Goal: Task Accomplishment & Management: Complete application form

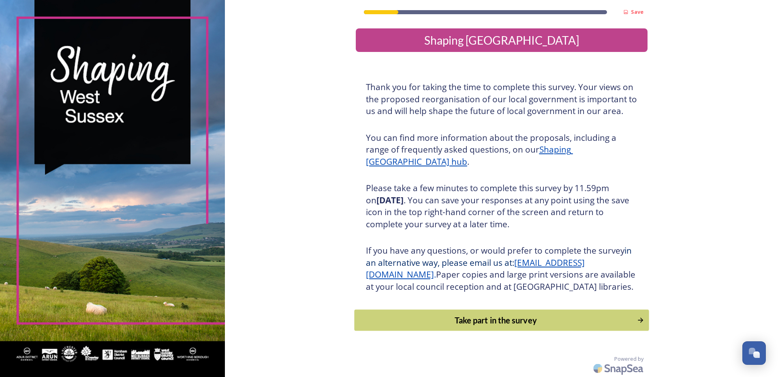
click at [518, 326] on div "Take part in the survey" at bounding box center [496, 320] width 274 height 12
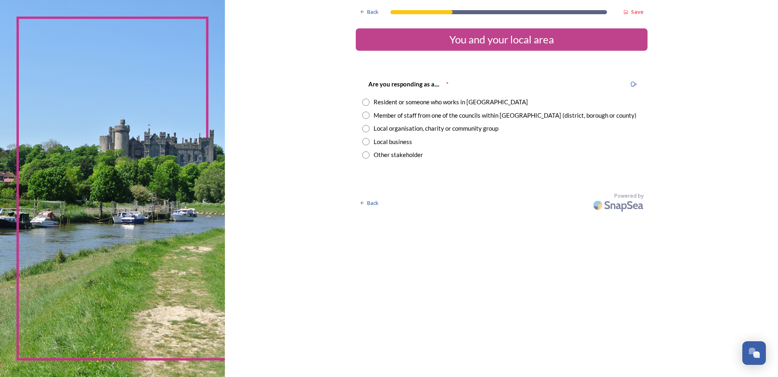
click at [441, 102] on div "Resident or someone who works in [GEOGRAPHIC_DATA]" at bounding box center [451, 101] width 154 height 9
radio input "true"
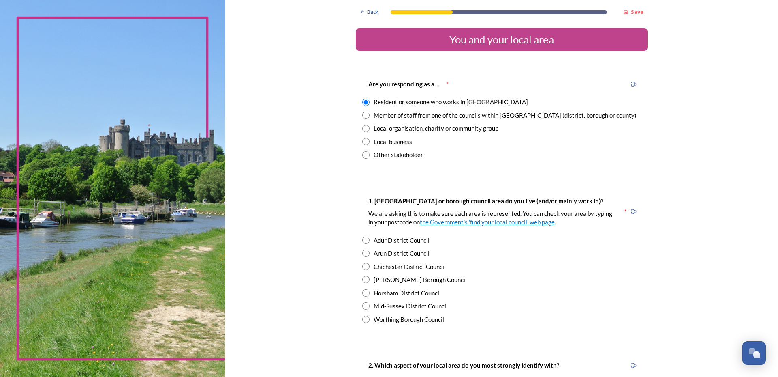
click at [396, 288] on div "Horsham District Council" at bounding box center [407, 292] width 67 height 9
radio input "true"
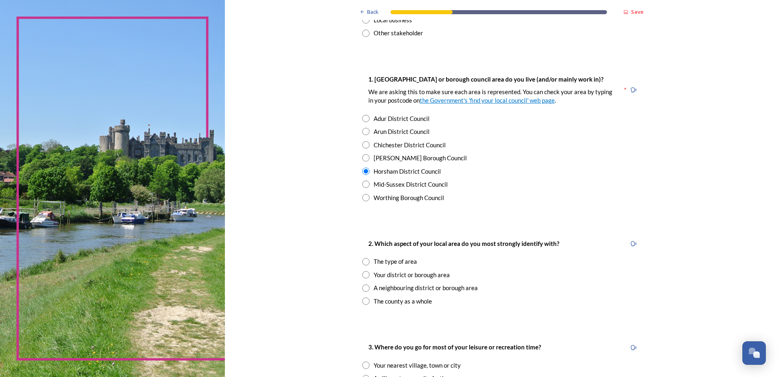
scroll to position [162, 0]
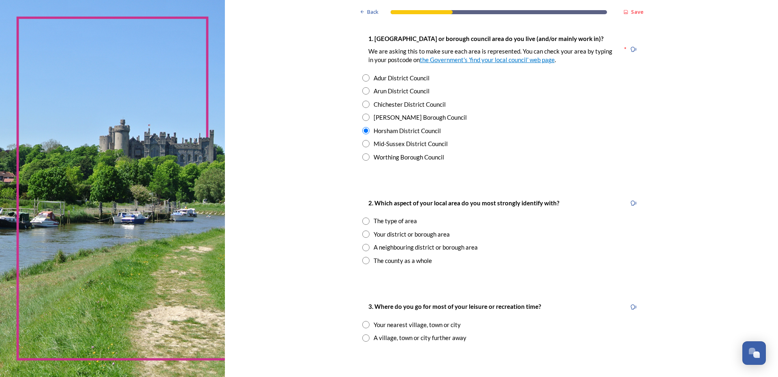
click at [397, 223] on div "The type of area" at bounding box center [395, 220] width 43 height 9
click at [396, 235] on div "Your district or borough area" at bounding box center [412, 233] width 76 height 9
radio input "false"
radio input "true"
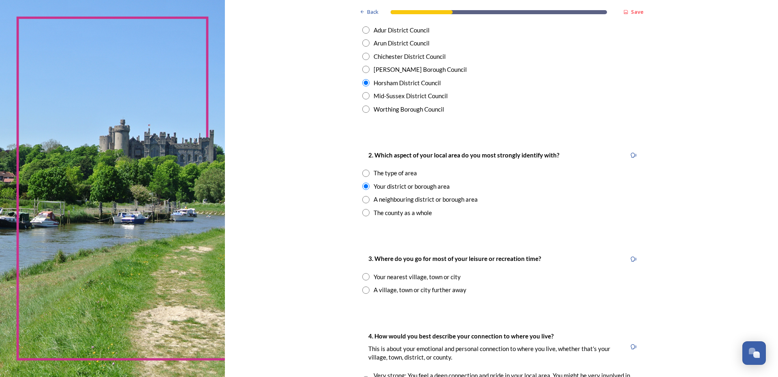
scroll to position [243, 0]
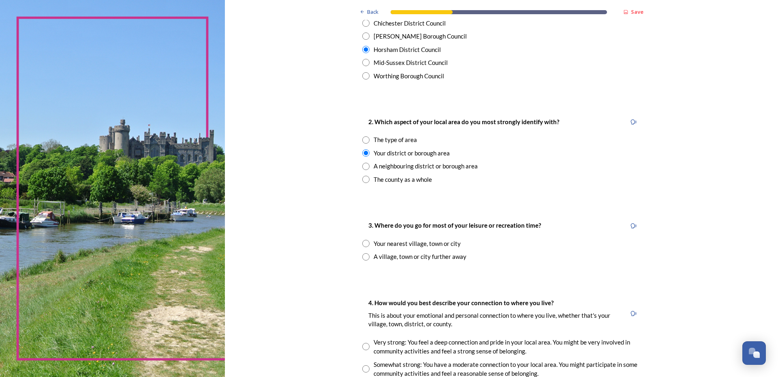
click at [422, 244] on div "Your nearest village, town or city" at bounding box center [417, 243] width 87 height 9
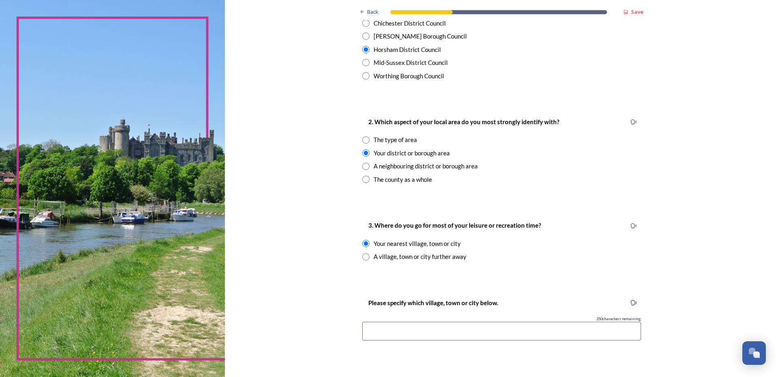
click at [418, 253] on div "A village, town or city further away" at bounding box center [420, 256] width 93 height 9
radio input "false"
radio input "true"
click at [414, 241] on div "Your nearest village, town or city" at bounding box center [417, 243] width 87 height 9
radio input "true"
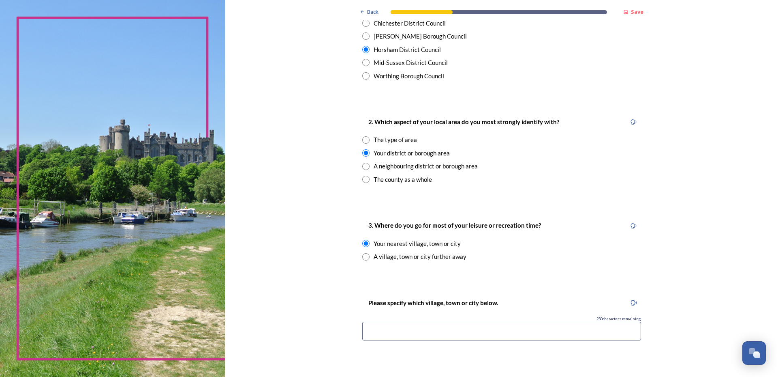
click at [436, 334] on input at bounding box center [501, 330] width 279 height 19
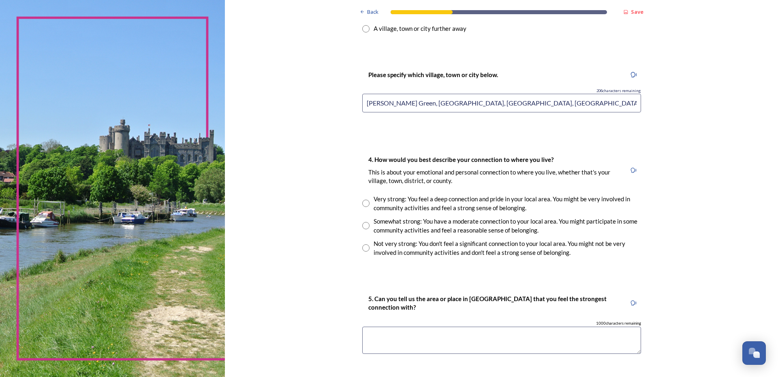
scroll to position [486, 0]
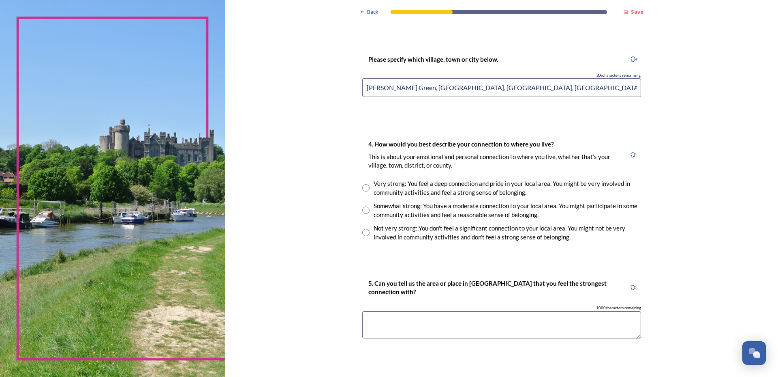
type input "[PERSON_NAME] Green, [GEOGRAPHIC_DATA], [GEOGRAPHIC_DATA], [GEOGRAPHIC_DATA]"
click at [466, 186] on div "Very strong: You feel a deep connection and pride in your local area. You might…" at bounding box center [508, 188] width 268 height 18
click at [462, 212] on div "Somewhat strong: You have a moderate connection to your local area. You might p…" at bounding box center [508, 210] width 268 height 18
radio input "false"
radio input "true"
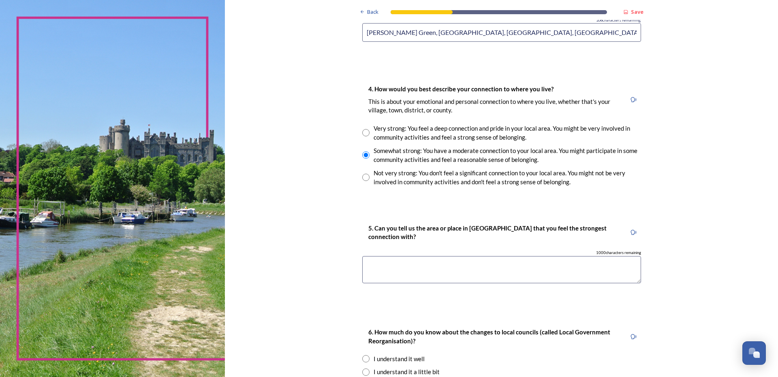
scroll to position [567, 0]
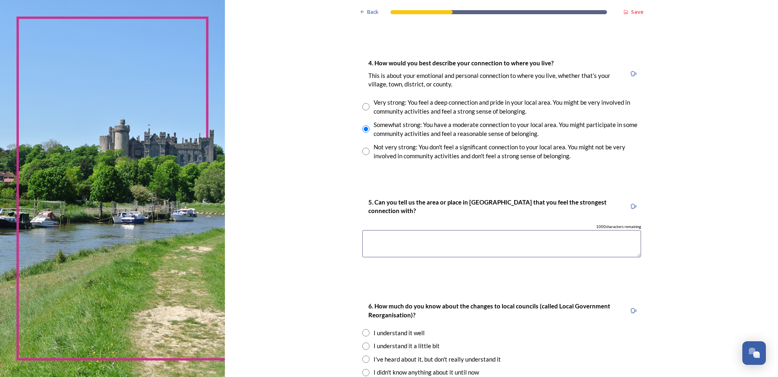
click at [454, 244] on textarea at bounding box center [501, 243] width 279 height 27
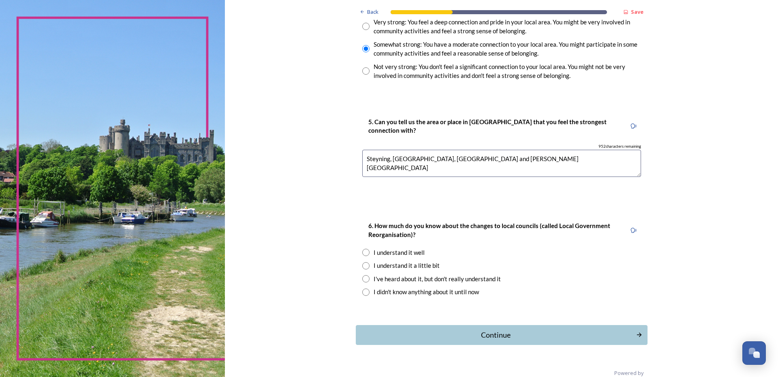
scroll to position [649, 0]
type textarea "Steyning, [GEOGRAPHIC_DATA], [GEOGRAPHIC_DATA] and [PERSON_NAME][GEOGRAPHIC_DAT…"
click at [409, 265] on div "I understand it a little bit" at bounding box center [407, 264] width 66 height 9
radio input "true"
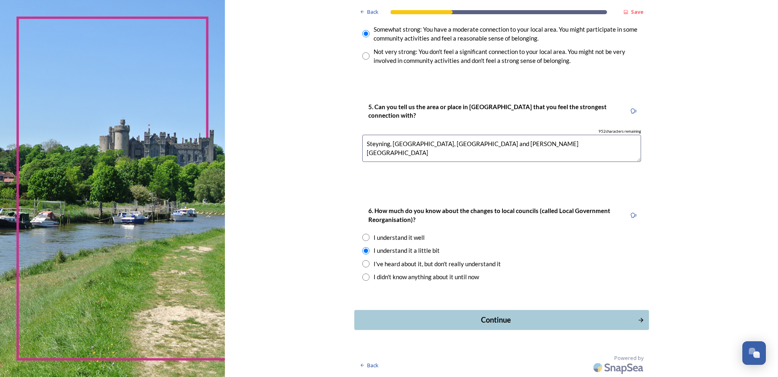
click at [481, 319] on div "Continue" at bounding box center [496, 319] width 274 height 11
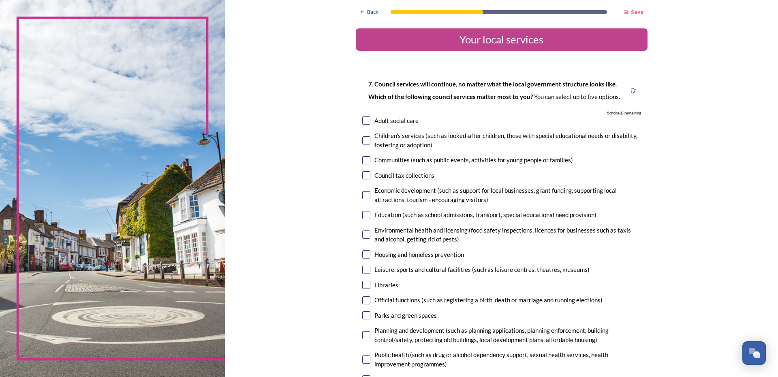
scroll to position [41, 0]
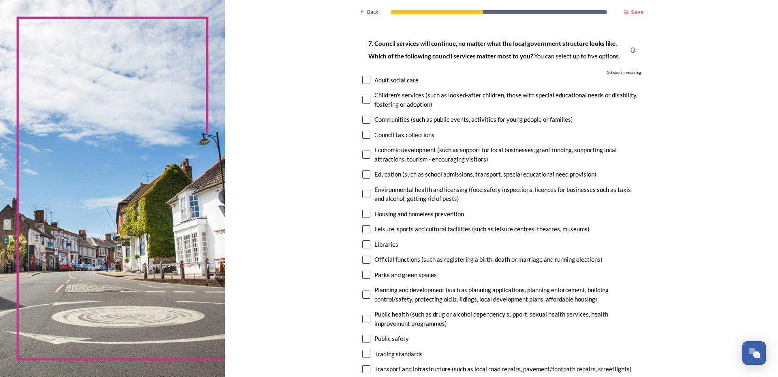
click at [409, 134] on div "Council tax collections" at bounding box center [405, 134] width 60 height 9
checkbox input "true"
click at [402, 153] on div "Economic development (such as support for local businesses, grant funding, supp…" at bounding box center [508, 154] width 267 height 18
checkbox input "true"
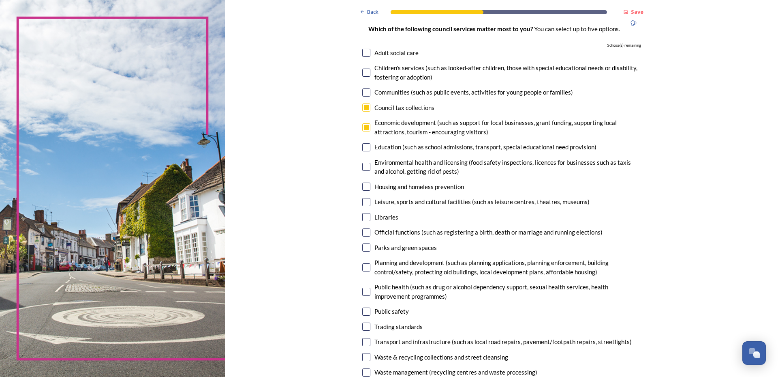
scroll to position [81, 0]
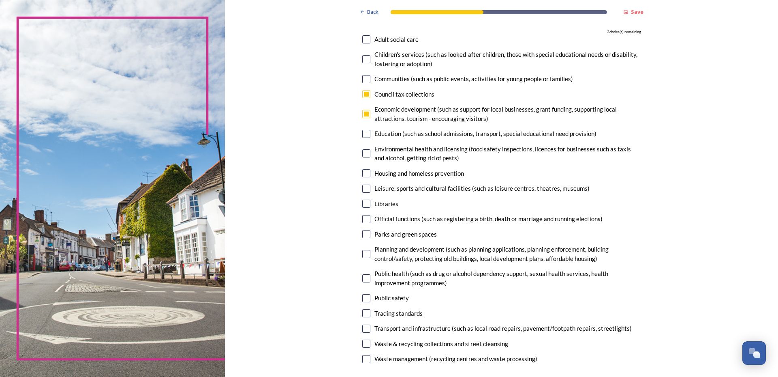
click at [404, 136] on div "Education (such as school admissions, transport, special educational need provi…" at bounding box center [486, 133] width 222 height 9
checkbox input "true"
click at [406, 169] on div "Housing and homeless prevention" at bounding box center [420, 173] width 90 height 9
checkbox input "true"
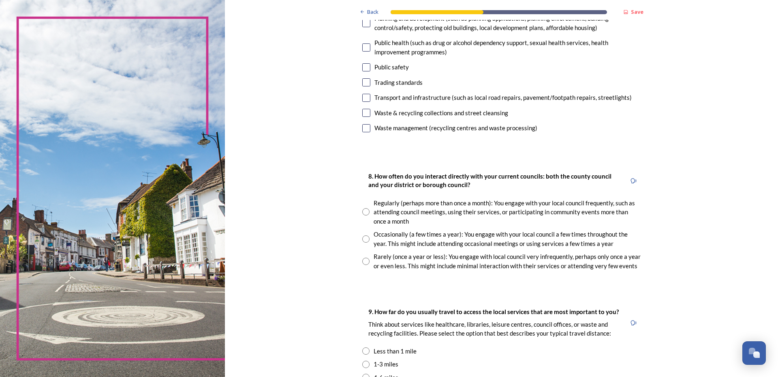
scroll to position [324, 0]
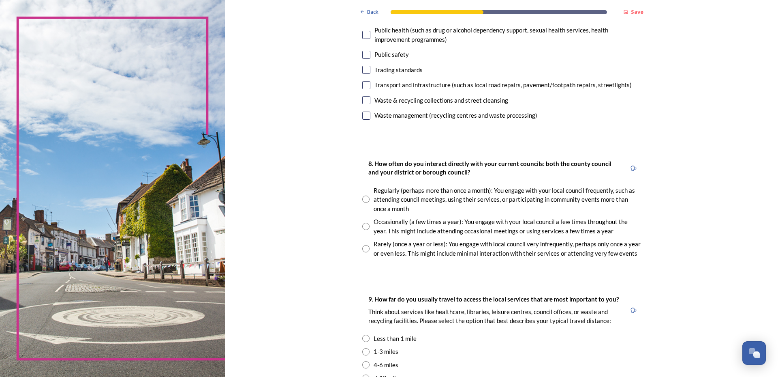
click at [393, 102] on div "Waste & recycling collections and street cleansing" at bounding box center [442, 100] width 134 height 9
checkbox input "true"
click at [392, 118] on div "Waste management (recycling centres and waste processing)" at bounding box center [456, 115] width 163 height 9
click at [402, 88] on div "Transport and infrastructure (such as local road repairs, pavement/footpath rep…" at bounding box center [503, 84] width 257 height 9
click at [366, 87] on input "checkbox" at bounding box center [366, 85] width 8 height 8
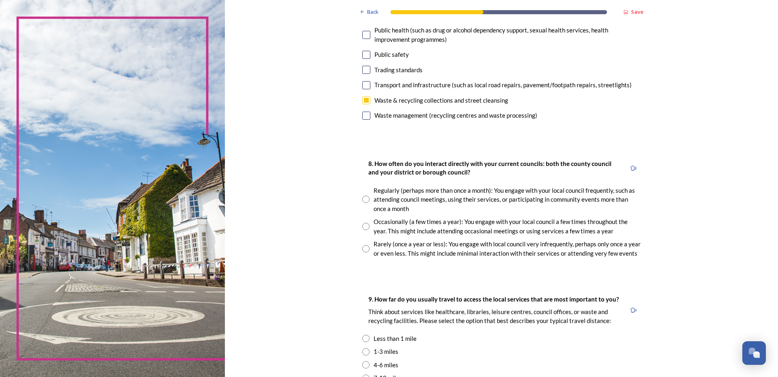
click at [364, 85] on input "checkbox" at bounding box center [366, 85] width 8 height 8
checkbox input "false"
click at [363, 116] on input "checkbox" at bounding box center [366, 115] width 8 height 8
checkbox input "false"
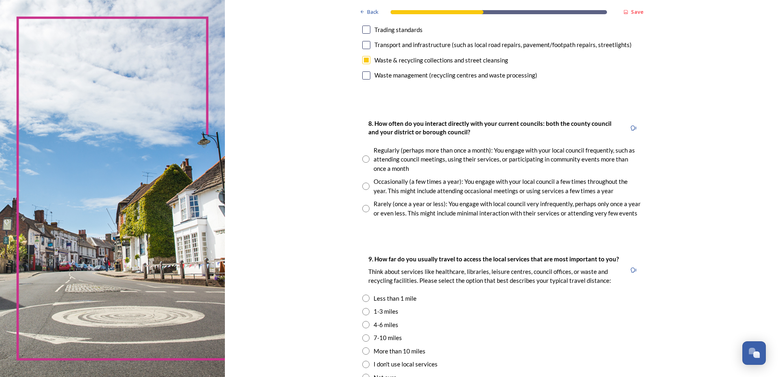
scroll to position [365, 0]
click at [403, 182] on div "Occasionally (a few times a year): You engage with your local council a few tim…" at bounding box center [508, 185] width 268 height 18
radio input "true"
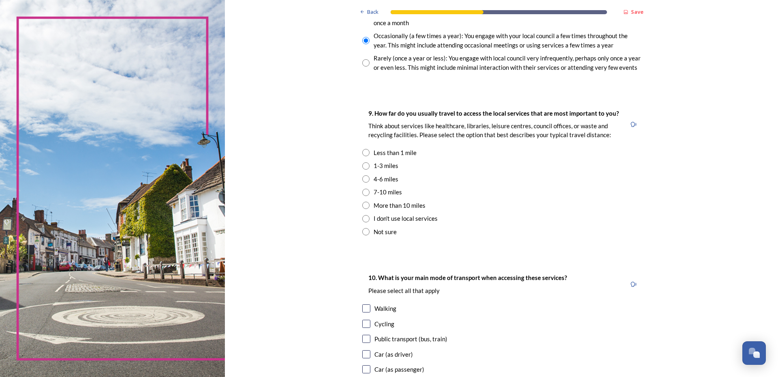
scroll to position [527, 0]
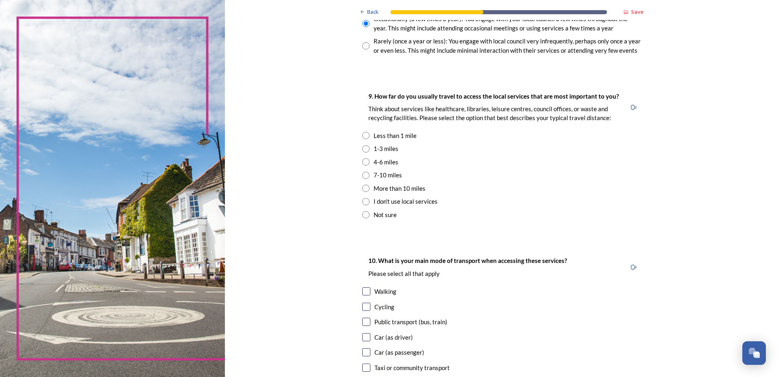
click at [379, 161] on div "4-6 miles" at bounding box center [386, 161] width 25 height 9
radio input "true"
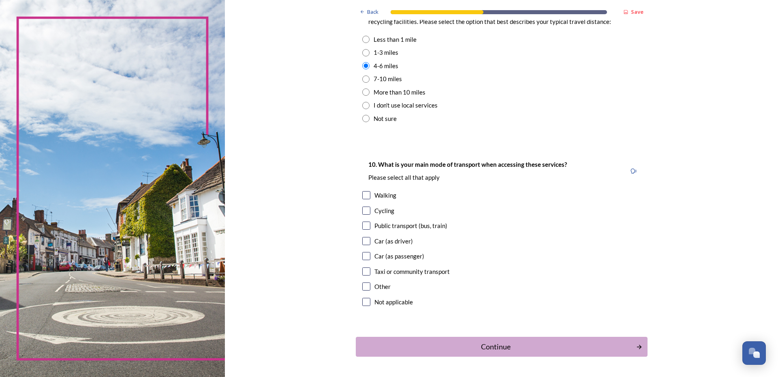
scroll to position [649, 0]
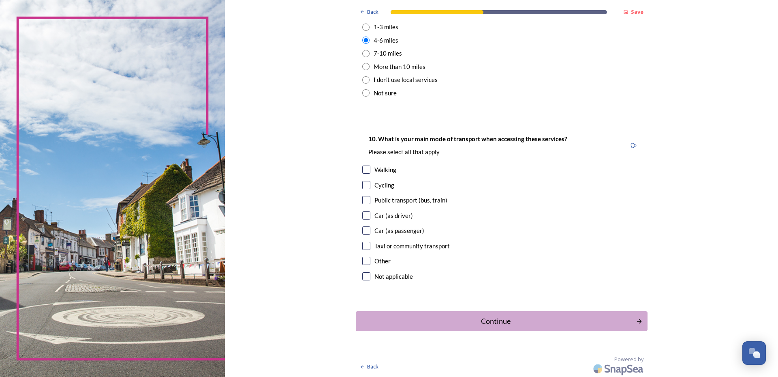
click at [379, 216] on div "Car (as driver)" at bounding box center [394, 215] width 39 height 9
checkbox input "true"
click at [402, 237] on div "10. What is your main mode of transport when accessing these services? Please s…" at bounding box center [502, 208] width 292 height 165
click at [366, 233] on input "checkbox" at bounding box center [366, 230] width 8 height 8
checkbox input "true"
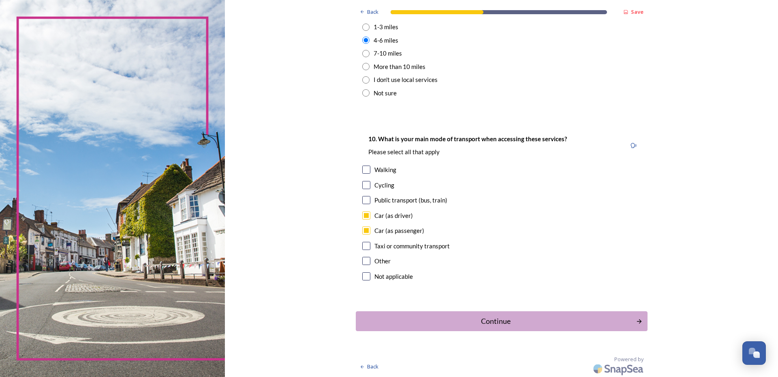
click at [363, 169] on input "checkbox" at bounding box center [366, 169] width 8 height 8
checkbox input "true"
click at [440, 314] on button "Continue" at bounding box center [501, 321] width 295 height 20
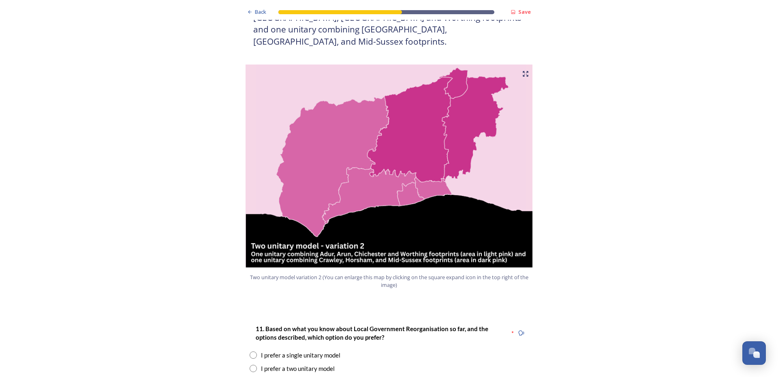
scroll to position [892, 0]
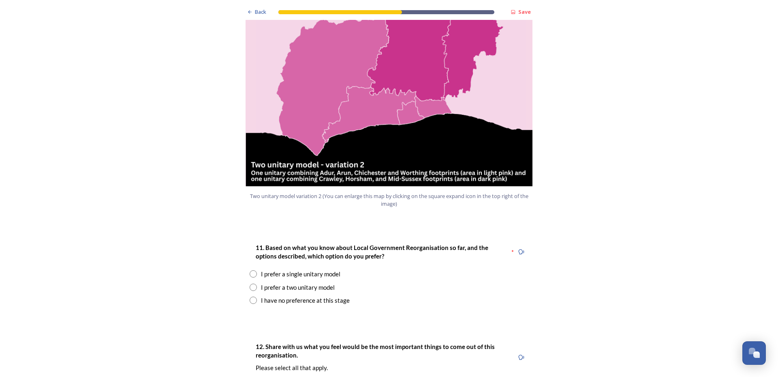
click at [329, 283] on div "I prefer a two unitary model" at bounding box center [298, 287] width 74 height 9
radio input "true"
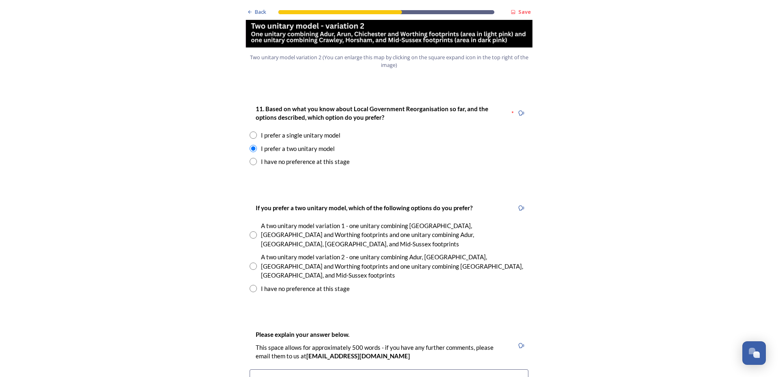
scroll to position [1054, 0]
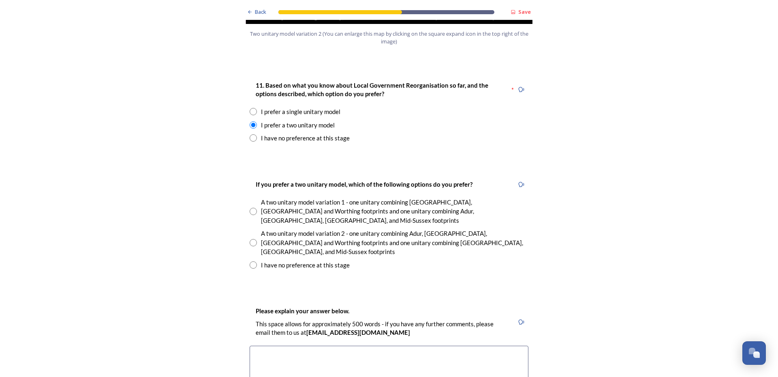
click at [316, 229] on div "A two unitary model variation 2 - one unitary combining Adur, [GEOGRAPHIC_DATA]…" at bounding box center [395, 243] width 268 height 28
radio input "true"
click at [315, 197] on div "A two unitary model variation 1 - one unitary combining [GEOGRAPHIC_DATA], [GEO…" at bounding box center [395, 211] width 268 height 28
radio input "true"
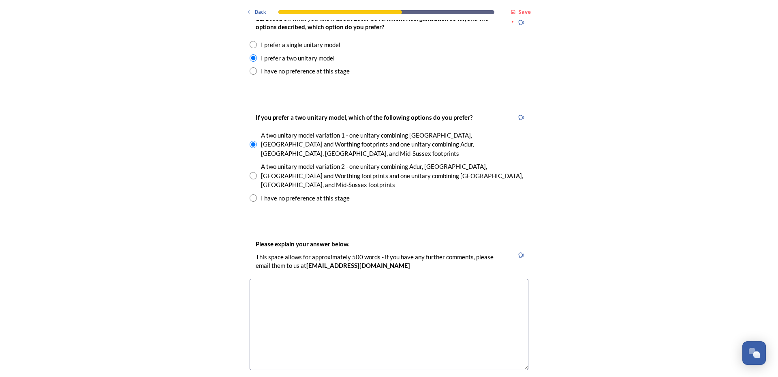
scroll to position [1135, 0]
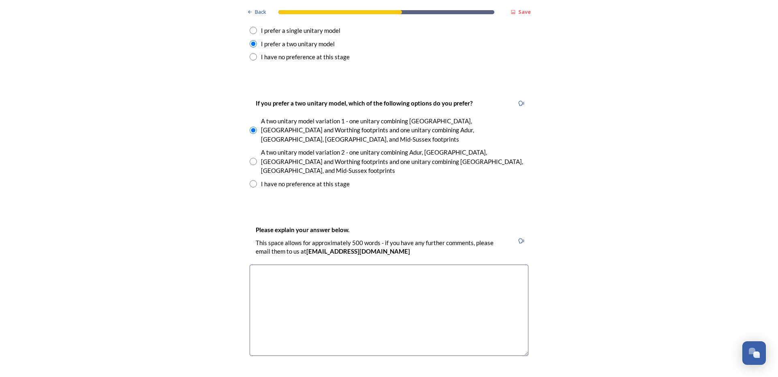
click at [391, 264] on textarea at bounding box center [389, 309] width 279 height 91
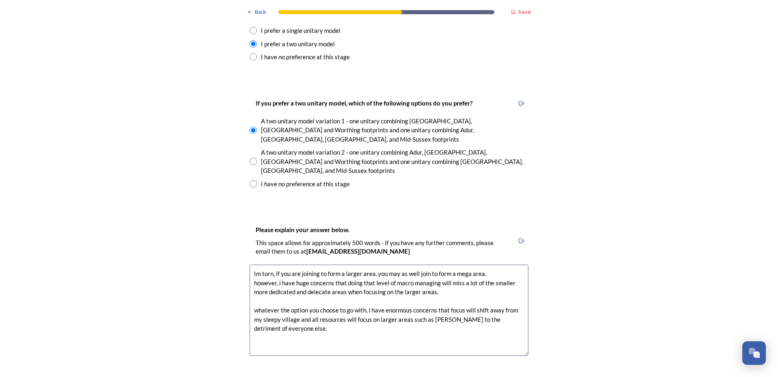
click at [441, 279] on textarea "Im torn, if you are joining to form a larger area, you may as well join to form…" at bounding box center [389, 309] width 279 height 91
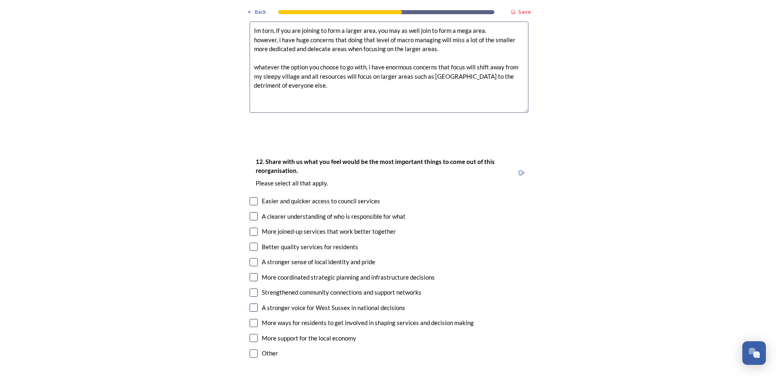
scroll to position [1378, 0]
type textarea "Im torn, if you are joining to form a larger area, you may as well join to form…"
click at [250, 303] on input "checkbox" at bounding box center [254, 307] width 8 height 8
checkbox input "true"
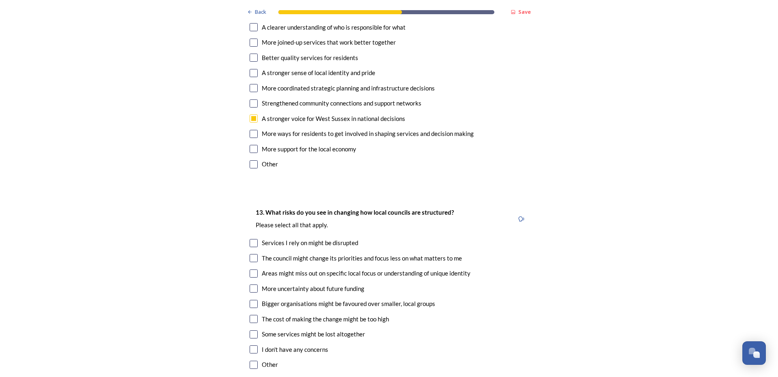
scroll to position [1581, 0]
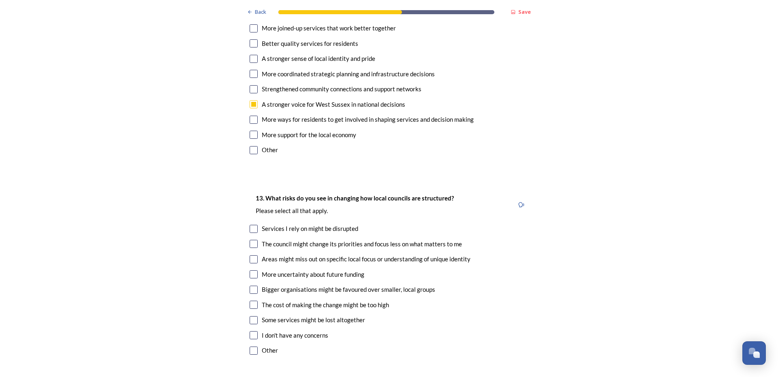
click at [250, 225] on input "checkbox" at bounding box center [254, 229] width 8 height 8
checkbox input "true"
click at [252, 240] on input "checkbox" at bounding box center [254, 244] width 8 height 8
checkbox input "true"
click at [250, 255] on input "checkbox" at bounding box center [254, 259] width 8 height 8
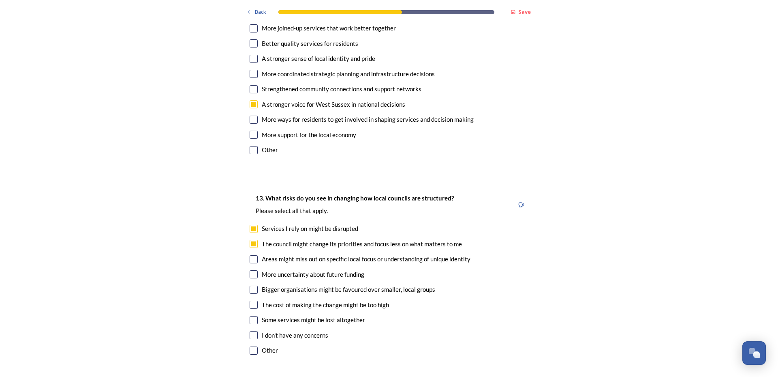
checkbox input "true"
click at [251, 270] on input "checkbox" at bounding box center [254, 274] width 8 height 8
checkbox input "true"
click at [250, 285] on input "checkbox" at bounding box center [254, 289] width 8 height 8
checkbox input "true"
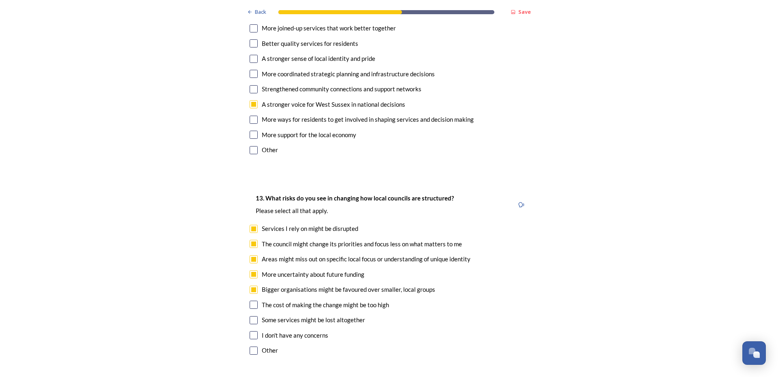
click at [250, 300] on input "checkbox" at bounding box center [254, 304] width 8 height 8
checkbox input "true"
click at [250, 316] on input "checkbox" at bounding box center [254, 320] width 8 height 8
checkbox input "true"
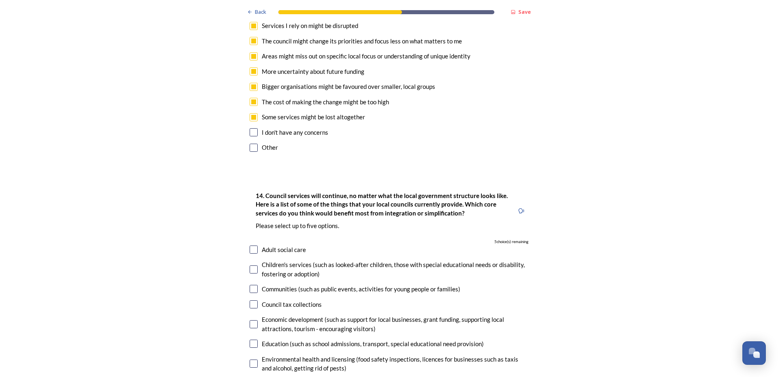
scroll to position [1824, 0]
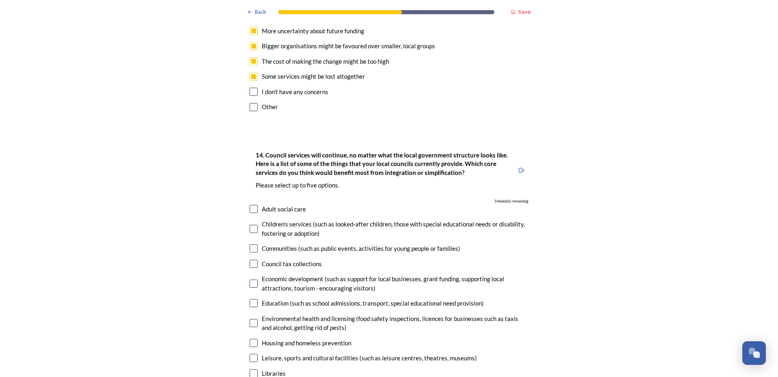
click at [251, 205] on input "checkbox" at bounding box center [254, 209] width 8 height 8
checkbox input "true"
click at [252, 244] on input "checkbox" at bounding box center [254, 248] width 8 height 8
checkbox input "true"
click at [252, 225] on input "checkbox" at bounding box center [254, 229] width 8 height 8
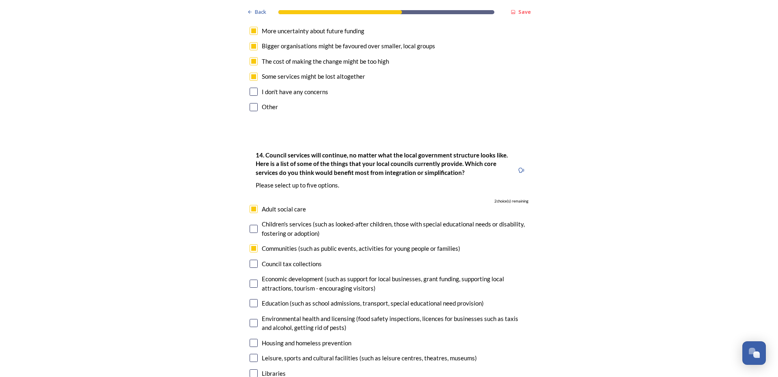
checkbox input "true"
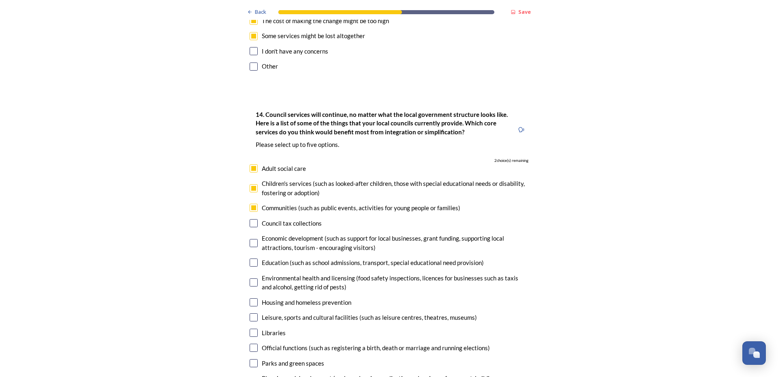
click at [253, 219] on input "checkbox" at bounding box center [254, 223] width 8 height 8
checkbox input "true"
click at [250, 239] on input "checkbox" at bounding box center [254, 243] width 8 height 8
checkbox input "true"
click at [250, 258] on input "checkbox" at bounding box center [254, 262] width 8 height 8
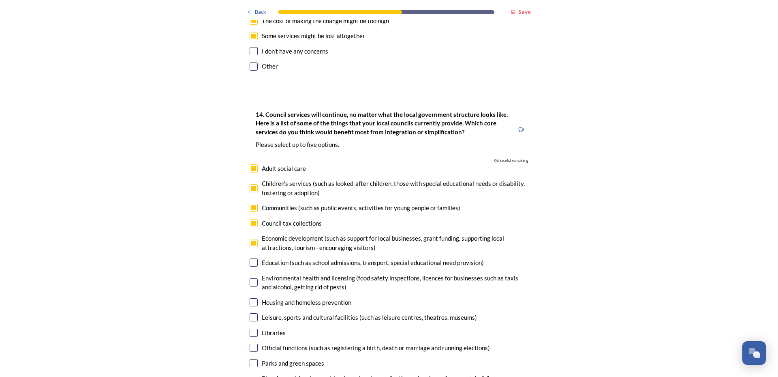
click at [250, 258] on input "checkbox" at bounding box center [254, 262] width 8 height 8
checkbox input "false"
click at [252, 239] on input "checkbox" at bounding box center [254, 243] width 8 height 8
checkbox input "false"
click at [250, 219] on input "checkbox" at bounding box center [254, 223] width 8 height 8
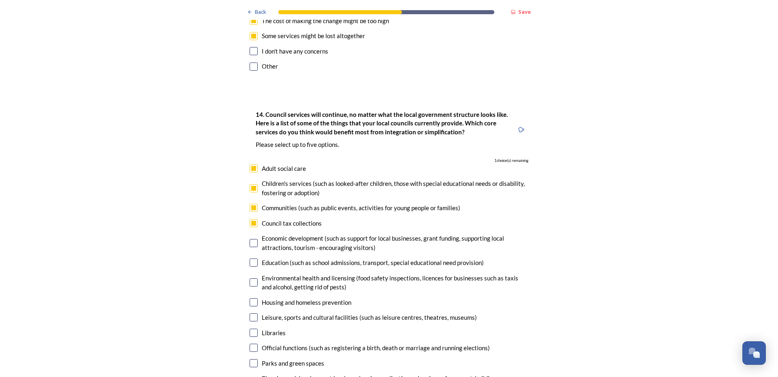
checkbox input "false"
click at [249, 170] on div "14. Council services will continue, no matter what the local government structu…" at bounding box center [389, 301] width 292 height 401
drag, startPoint x: 249, startPoint y: 169, endPoint x: 249, endPoint y: 147, distance: 22.3
click at [250, 184] on input "checkbox" at bounding box center [254, 188] width 8 height 8
checkbox input "false"
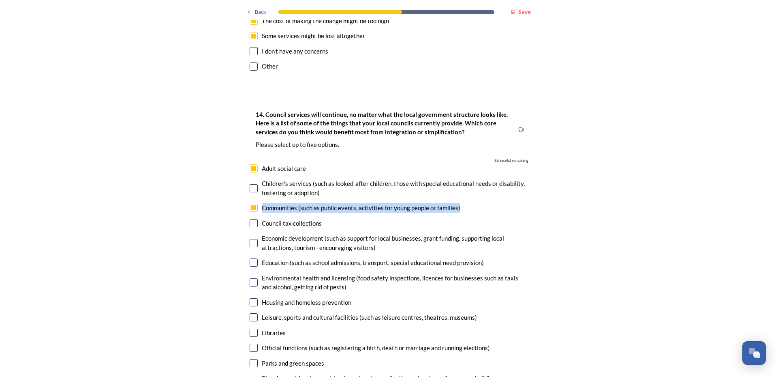
click at [250, 203] on input "checkbox" at bounding box center [254, 207] width 8 height 8
checkbox input "false"
click at [250, 164] on input "checkbox" at bounding box center [254, 168] width 8 height 8
checkbox input "true"
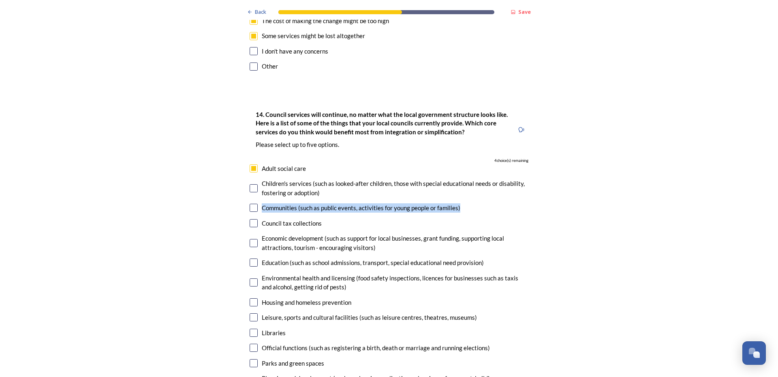
click at [250, 258] on input "checkbox" at bounding box center [254, 262] width 8 height 8
checkbox input "true"
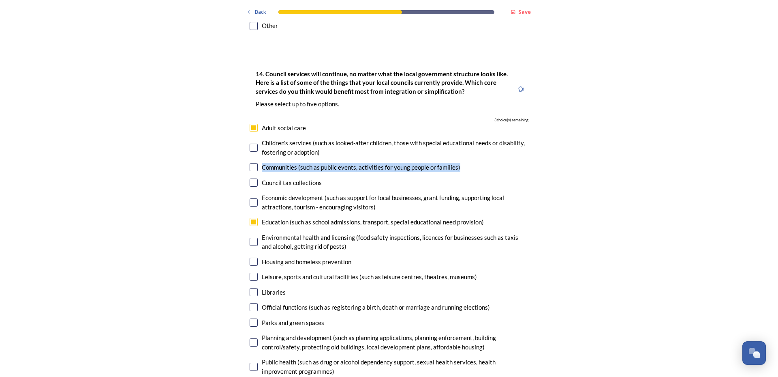
click at [253, 238] on input "checkbox" at bounding box center [254, 242] width 8 height 8
checkbox input "true"
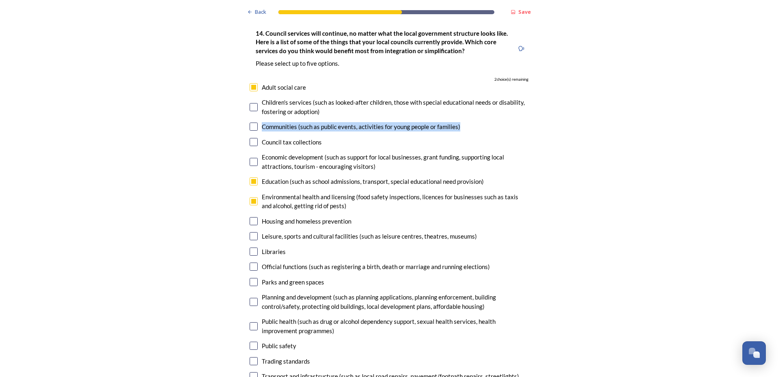
scroll to position [1986, 0]
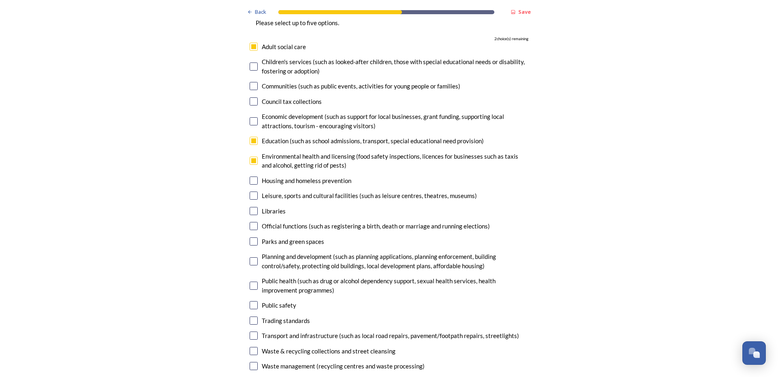
click at [253, 206] on div "Libraries" at bounding box center [389, 210] width 279 height 9
checkbox input "true"
click at [251, 222] on input "checkbox" at bounding box center [254, 226] width 8 height 8
checkbox input "true"
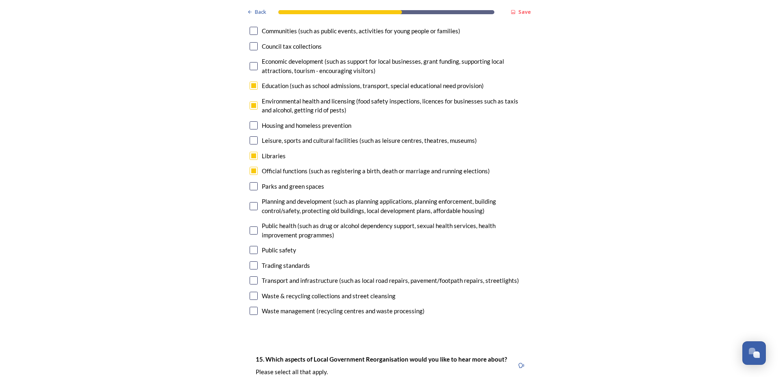
scroll to position [2027, 0]
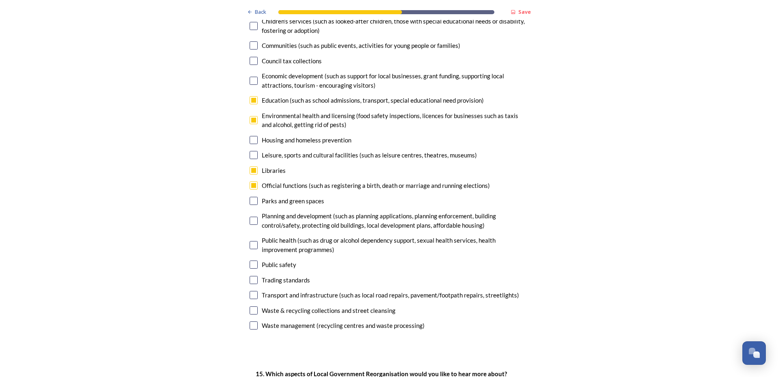
click at [250, 276] on input "checkbox" at bounding box center [254, 280] width 8 height 8
checkbox input "false"
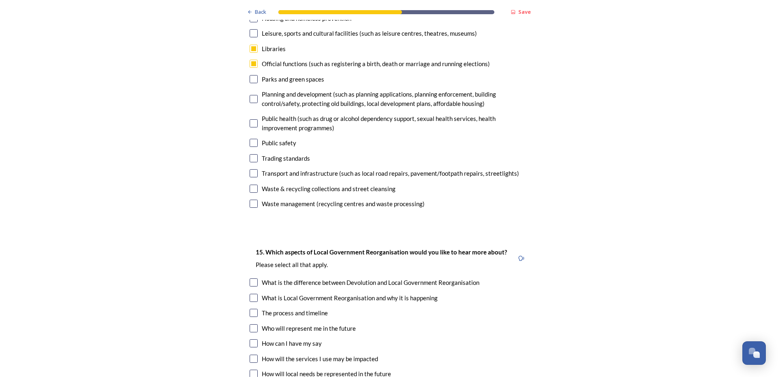
scroll to position [2189, 0]
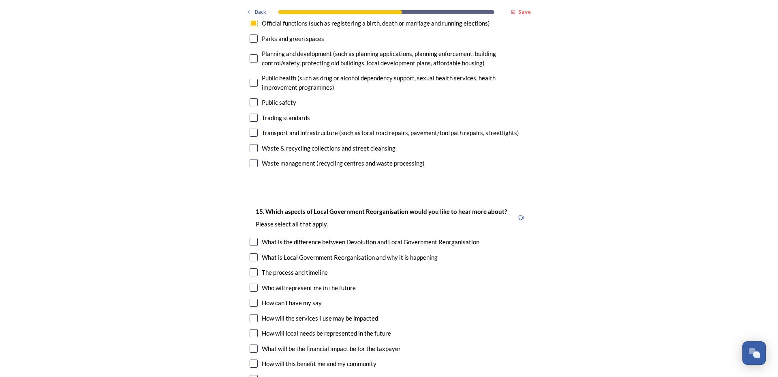
click at [250, 238] on input "checkbox" at bounding box center [254, 242] width 8 height 8
checkbox input "true"
click at [250, 223] on div "15. Which aspects of Local Government Reorganisation would you like to hear mor…" at bounding box center [389, 295] width 292 height 195
click at [250, 268] on input "checkbox" at bounding box center [254, 272] width 8 height 8
checkbox input "true"
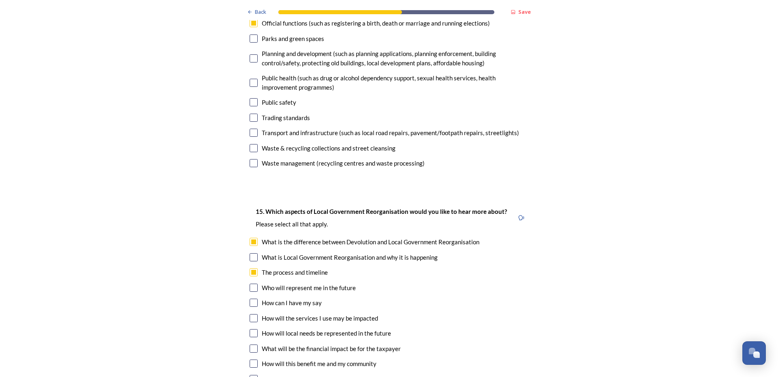
click at [250, 253] on input "checkbox" at bounding box center [254, 257] width 8 height 8
checkbox input "true"
click at [251, 240] on div "15. Which aspects of Local Government Reorganisation would you like to hear mor…" at bounding box center [389, 295] width 292 height 195
click at [251, 283] on input "checkbox" at bounding box center [254, 287] width 8 height 8
checkbox input "true"
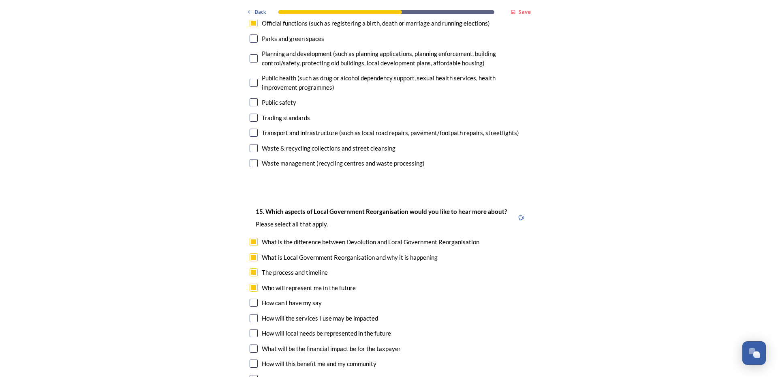
click at [251, 298] on input "checkbox" at bounding box center [254, 302] width 8 height 8
checkbox input "true"
click at [250, 314] on input "checkbox" at bounding box center [254, 318] width 8 height 8
checkbox input "true"
click at [250, 329] on input "checkbox" at bounding box center [254, 333] width 8 height 8
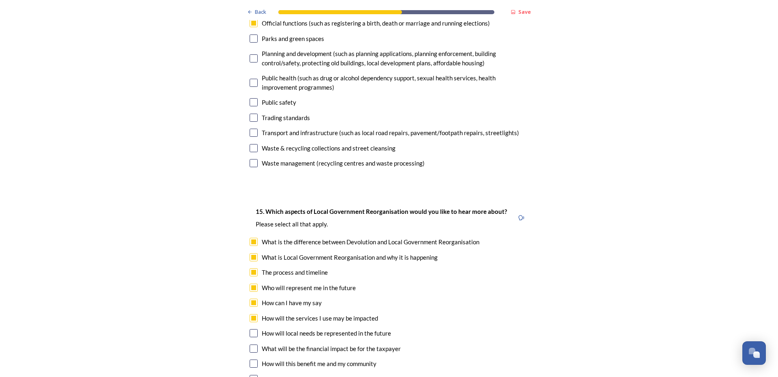
checkbox input "true"
click at [250, 344] on input "checkbox" at bounding box center [254, 348] width 8 height 8
checkbox input "true"
click at [249, 315] on div "15. Which aspects of Local Government Reorganisation would you like to hear mor…" at bounding box center [389, 295] width 292 height 195
click at [250, 375] on input "checkbox" at bounding box center [254, 379] width 8 height 8
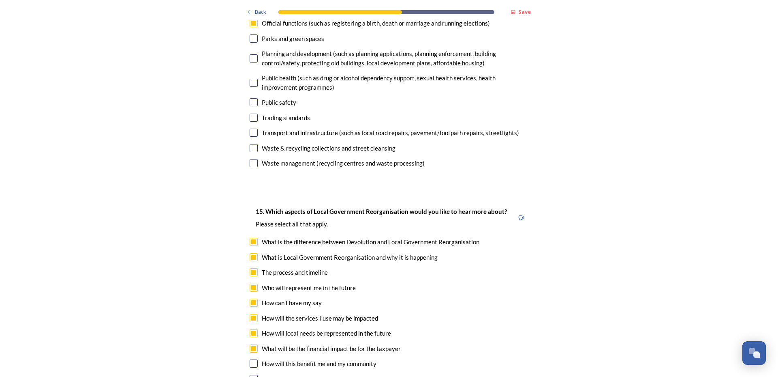
checkbox input "true"
click at [252, 359] on input "checkbox" at bounding box center [254, 363] width 8 height 8
checkbox input "true"
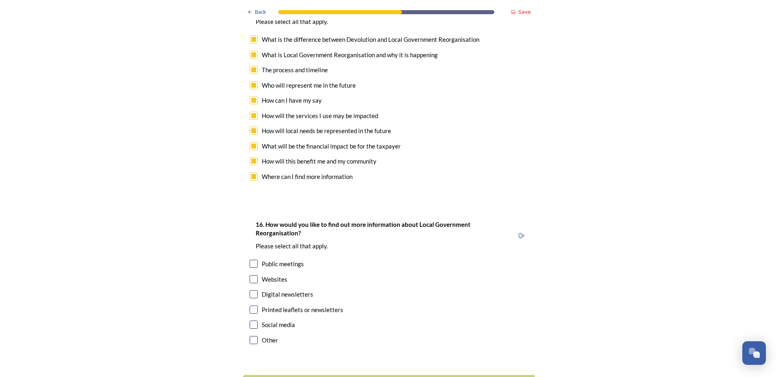
scroll to position [2391, 0]
click at [250, 274] on input "checkbox" at bounding box center [254, 278] width 8 height 8
checkbox input "true"
click at [252, 259] on input "checkbox" at bounding box center [254, 263] width 8 height 8
checkbox input "true"
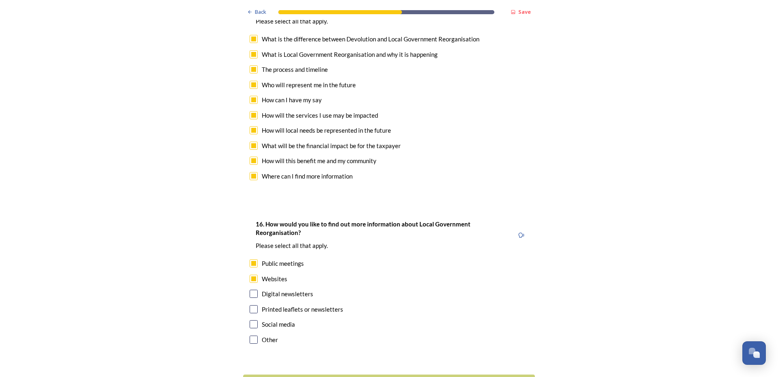
click at [250, 274] on input "checkbox" at bounding box center [254, 278] width 8 height 8
checkbox input "false"
click at [251, 320] on input "checkbox" at bounding box center [254, 324] width 8 height 8
checkbox input "true"
click at [388, 376] on div "Continue" at bounding box center [383, 384] width 274 height 11
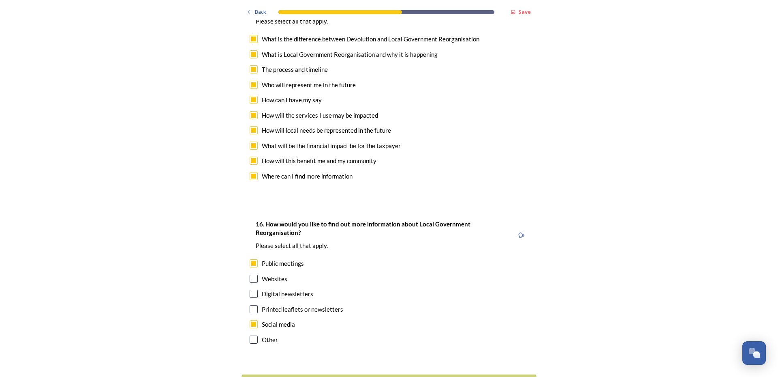
scroll to position [0, 0]
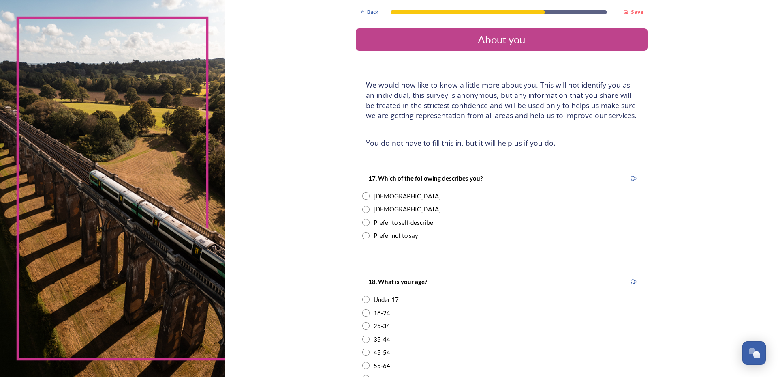
click at [363, 208] on input "radio" at bounding box center [365, 209] width 7 height 7
radio input "true"
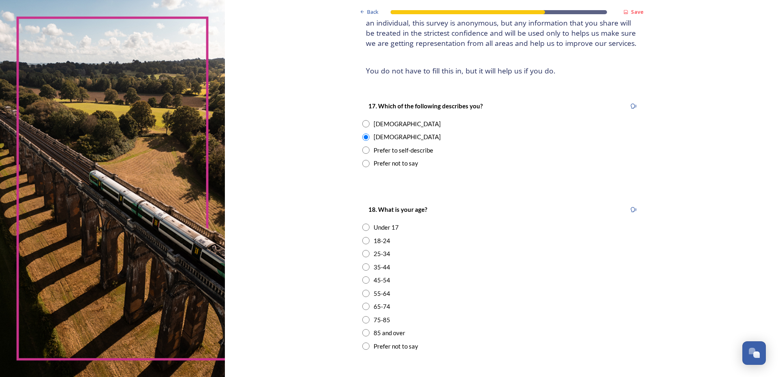
scroll to position [81, 0]
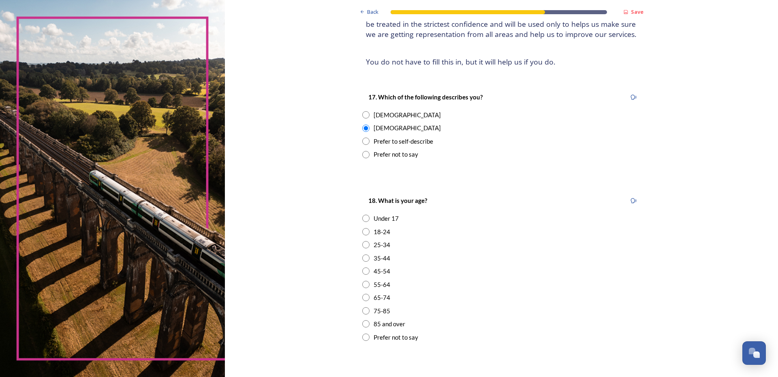
click at [362, 247] on input "radio" at bounding box center [365, 244] width 7 height 7
radio input "true"
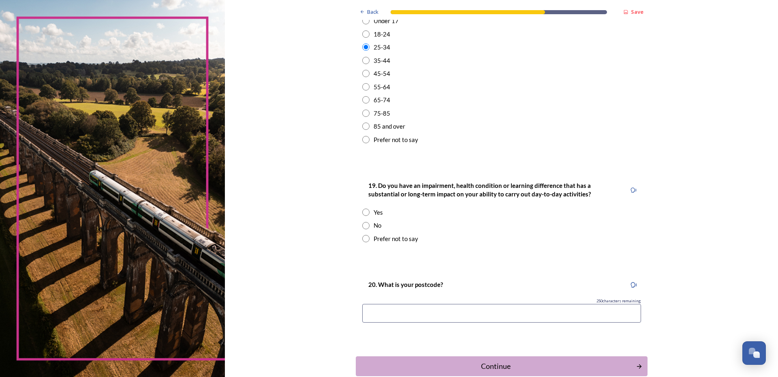
scroll to position [284, 0]
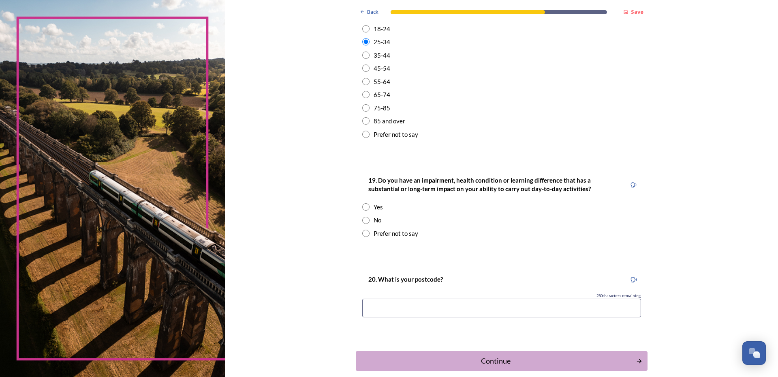
click at [364, 223] on input "radio" at bounding box center [365, 219] width 7 height 7
radio input "true"
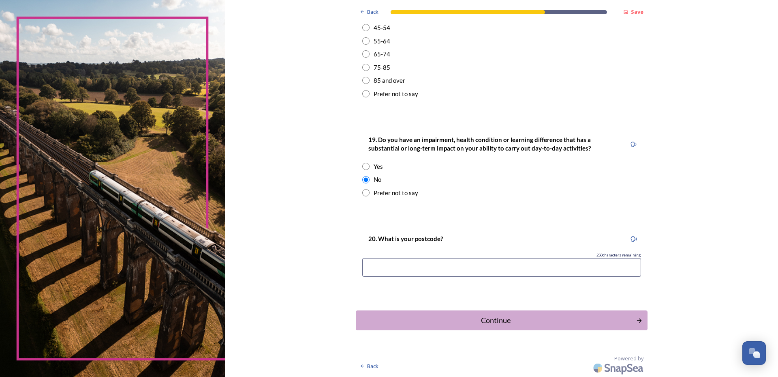
click at [402, 269] on input at bounding box center [501, 267] width 279 height 19
type input "rh138ew"
click at [457, 317] on div "Continue" at bounding box center [496, 320] width 274 height 11
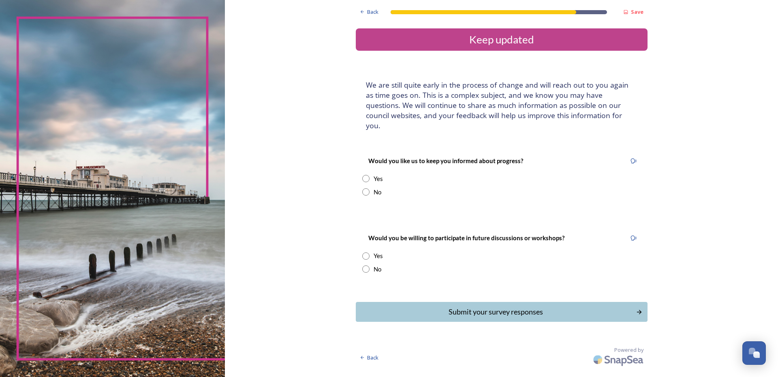
click at [368, 175] on input "radio" at bounding box center [365, 178] width 7 height 7
radio input "true"
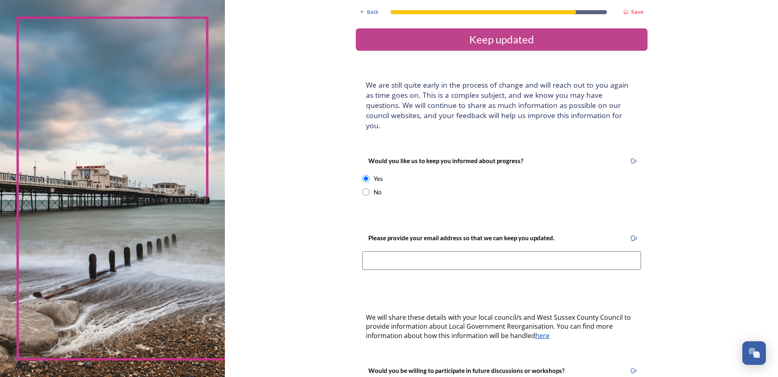
click at [391, 251] on input at bounding box center [501, 260] width 279 height 19
type input "[EMAIL_ADDRESS][DOMAIN_NAME]"
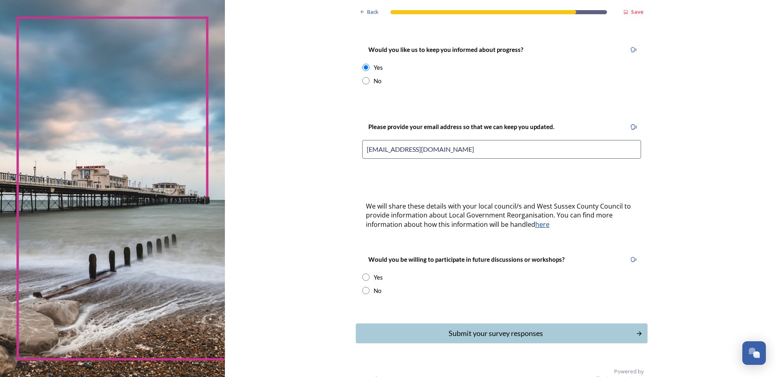
scroll to position [114, 0]
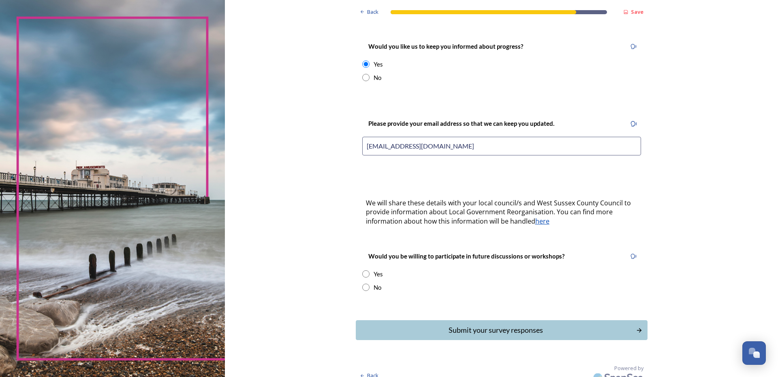
click at [365, 270] on input "radio" at bounding box center [365, 273] width 7 height 7
radio input "true"
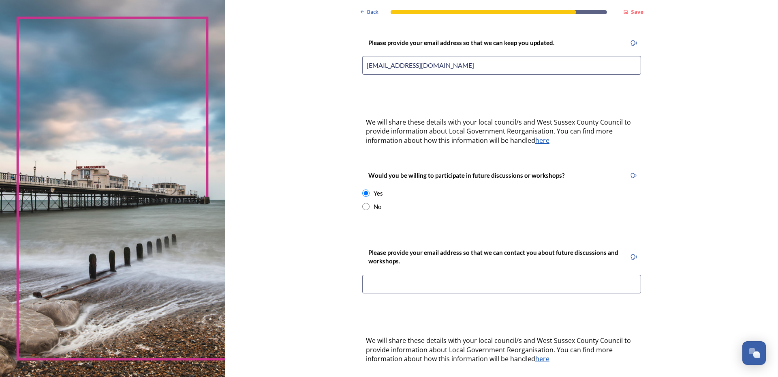
scroll to position [195, 0]
click at [415, 274] on input at bounding box center [501, 283] width 279 height 19
type input "[EMAIL_ADDRESS][DOMAIN_NAME]"
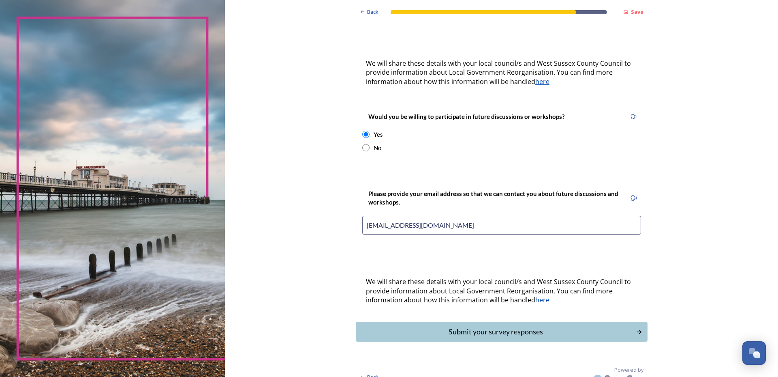
scroll to position [255, 0]
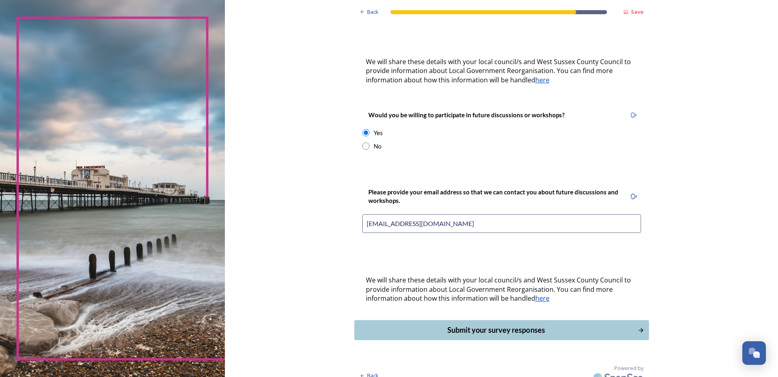
click at [451, 324] on div "Submit your survey responses" at bounding box center [496, 329] width 274 height 11
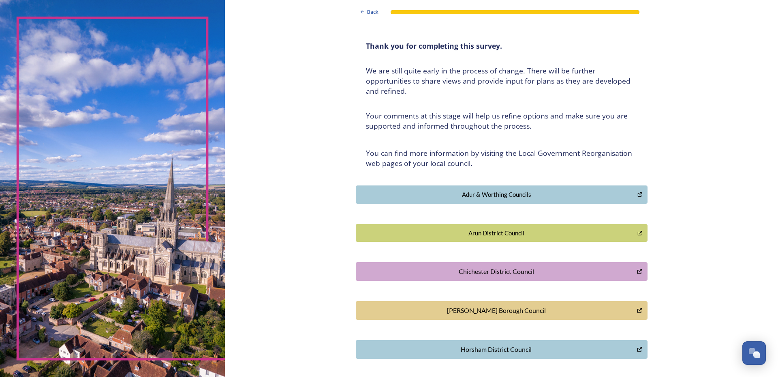
scroll to position [0, 0]
